Goal: Task Accomplishment & Management: Manage account settings

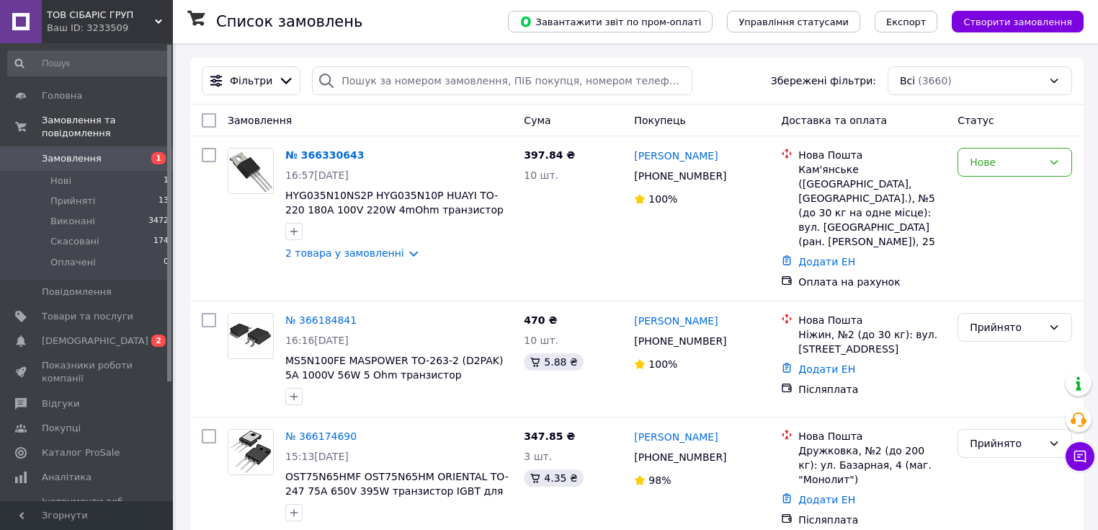
click at [516, 99] on div "Фільтри Збережені фільтри: Всі (3660)" at bounding box center [637, 81] width 894 height 47
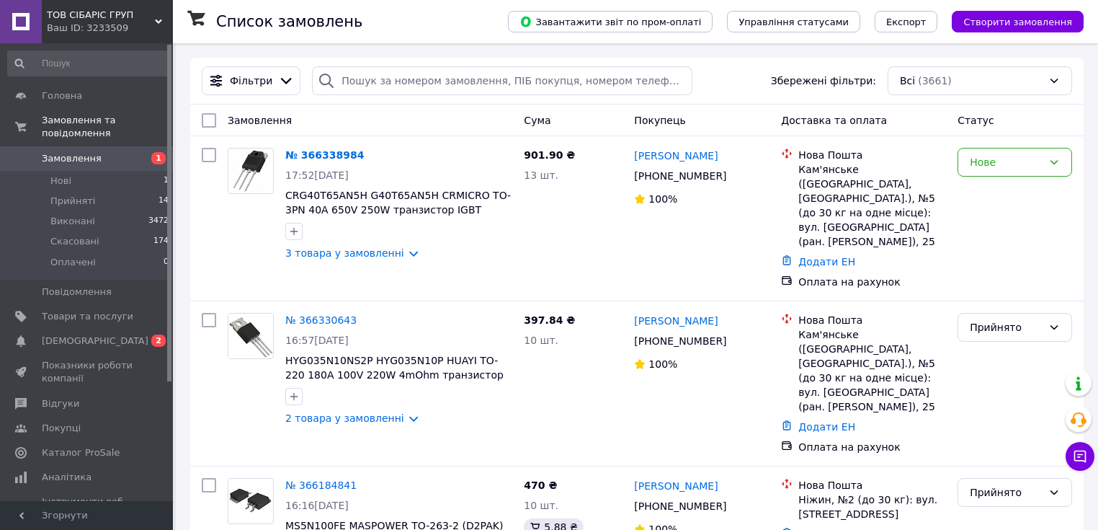
click at [468, 99] on div "Фільтри Збережені фільтри: Всі (3661)" at bounding box center [637, 81] width 894 height 47
click at [412, 98] on div "Фільтри Збережені фільтри: Всі (3661)" at bounding box center [637, 81] width 894 height 47
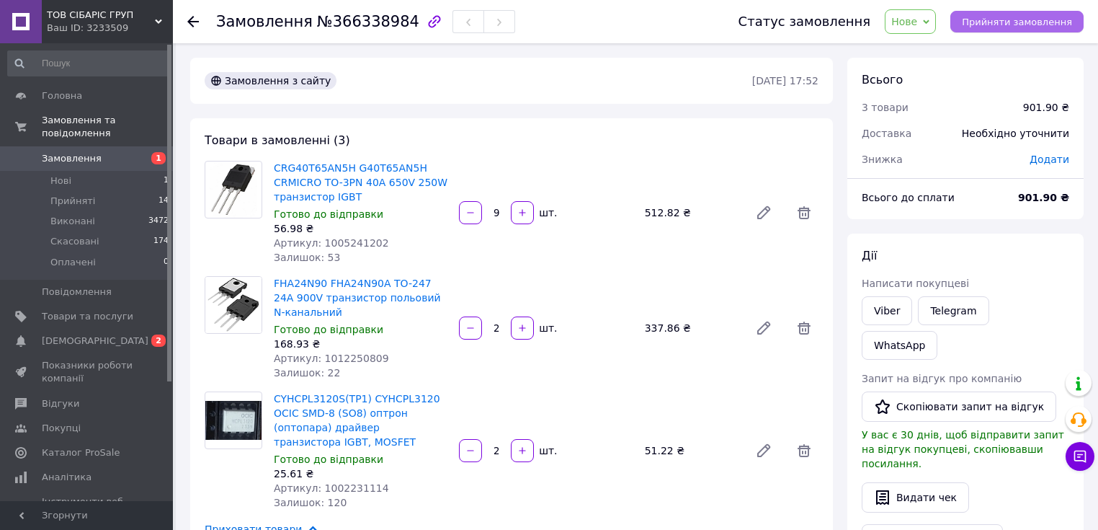
click at [1031, 17] on span "Прийняти замовлення" at bounding box center [1017, 22] width 110 height 11
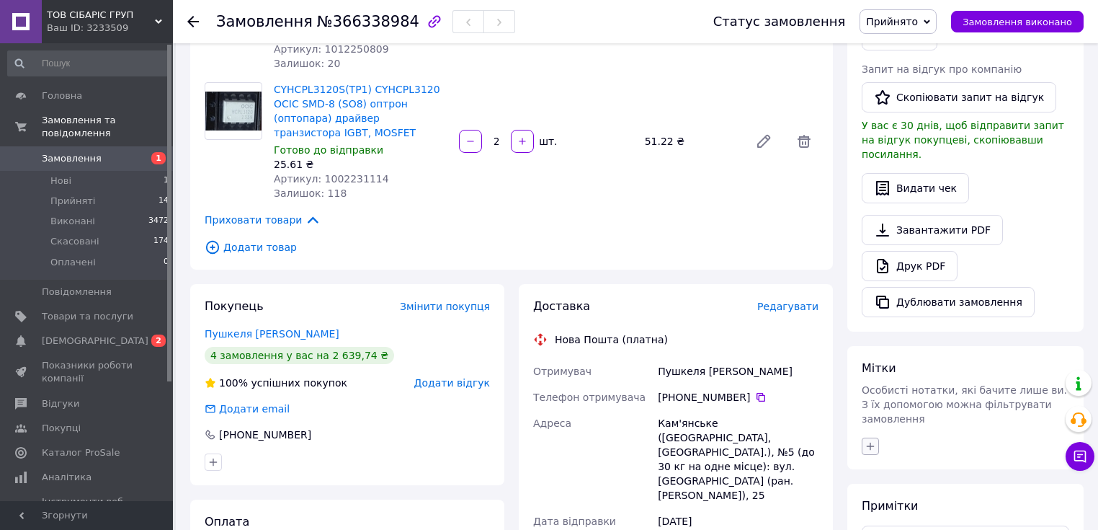
scroll to position [346, 0]
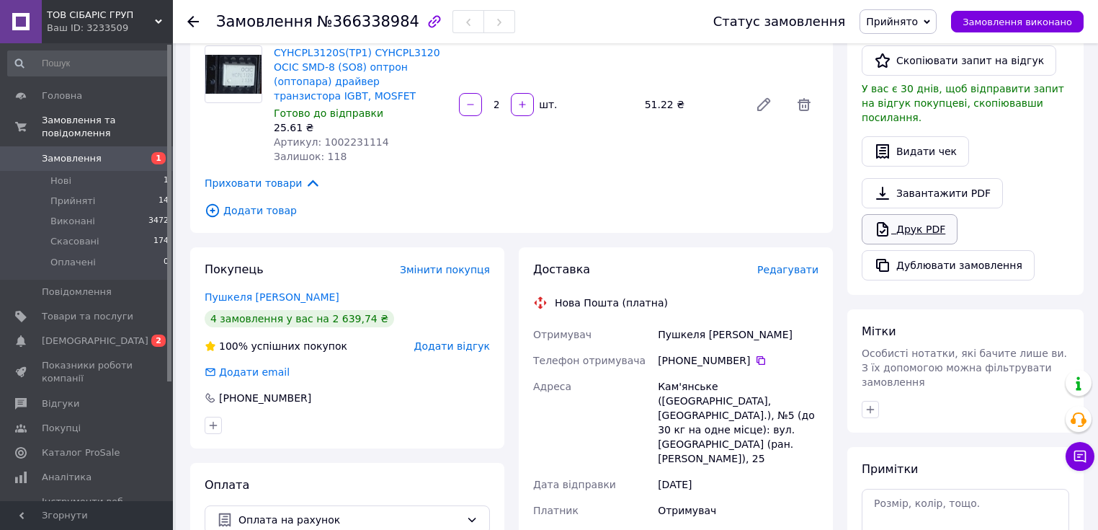
click at [905, 214] on link "Друк PDF" at bounding box center [910, 229] width 96 height 30
